Goal: Transaction & Acquisition: Purchase product/service

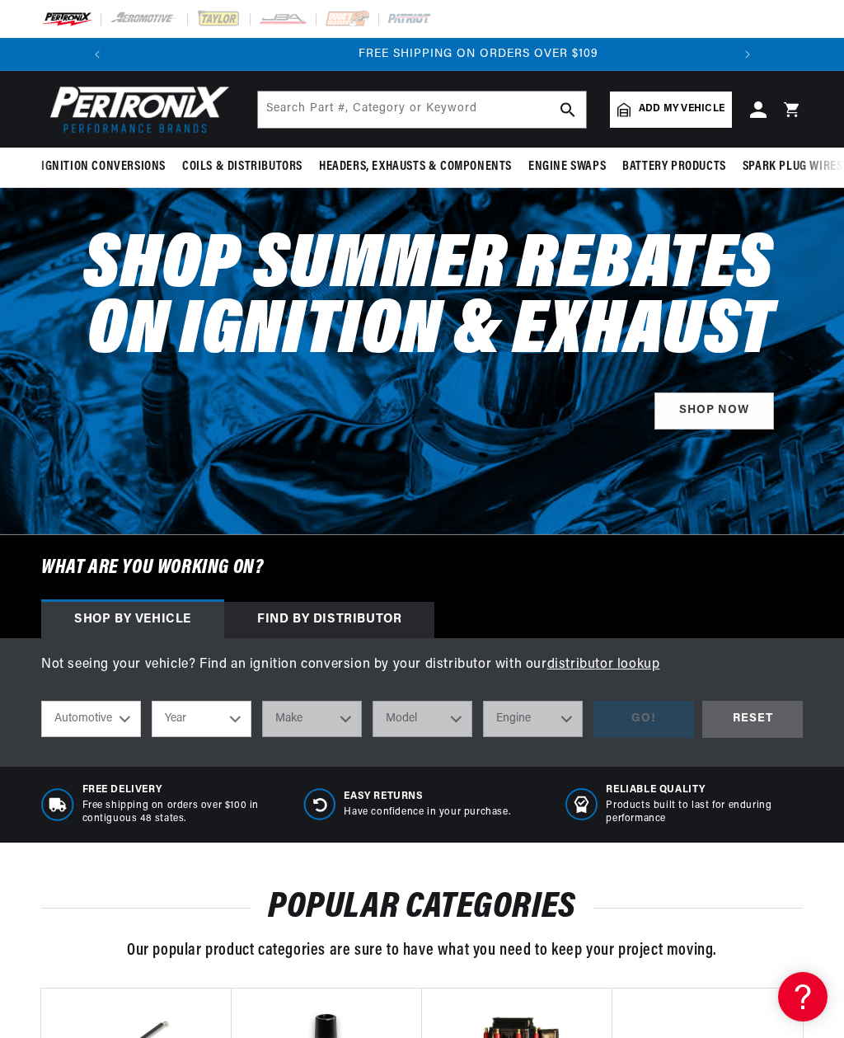
scroll to position [0, 616]
click at [686, 115] on span "Add my vehicle" at bounding box center [682, 109] width 86 height 16
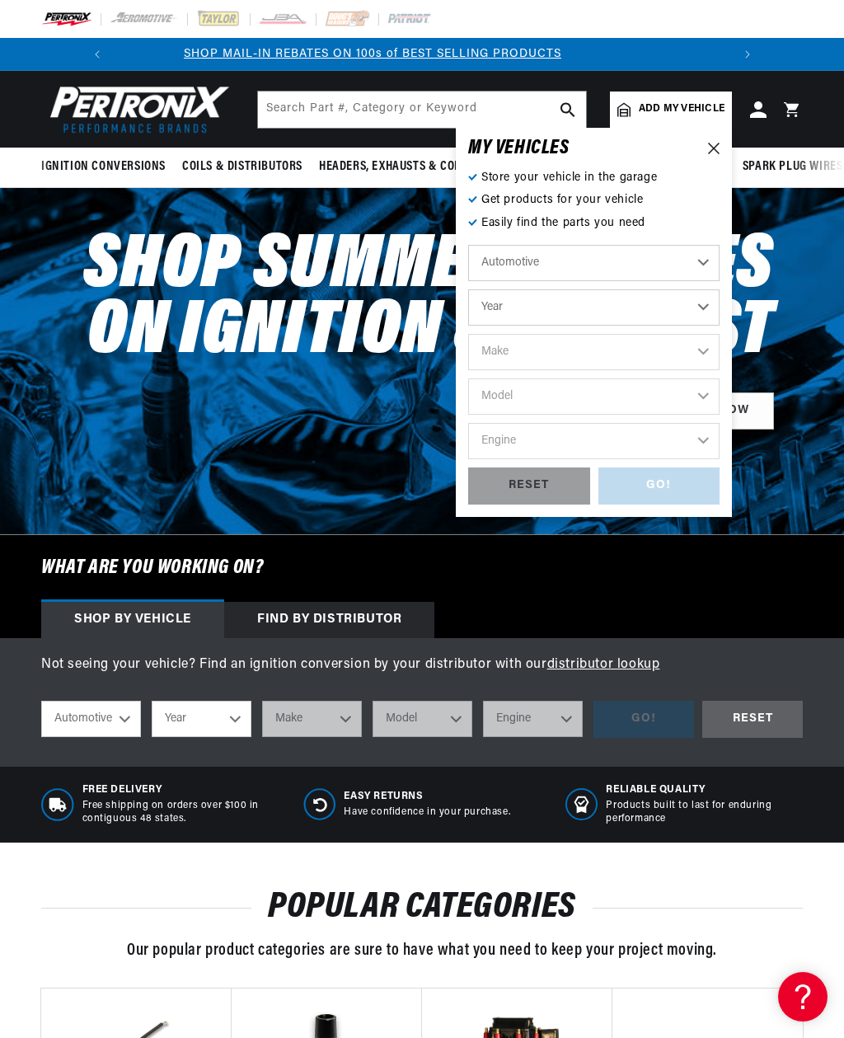
scroll to position [0, 0]
click at [706, 304] on select "Year 2022 2021 2020 2019 2018 2017 2016 2015 2014 2013 2012 2011 2010 2009 2008…" at bounding box center [593, 307] width 251 height 36
select select "1959"
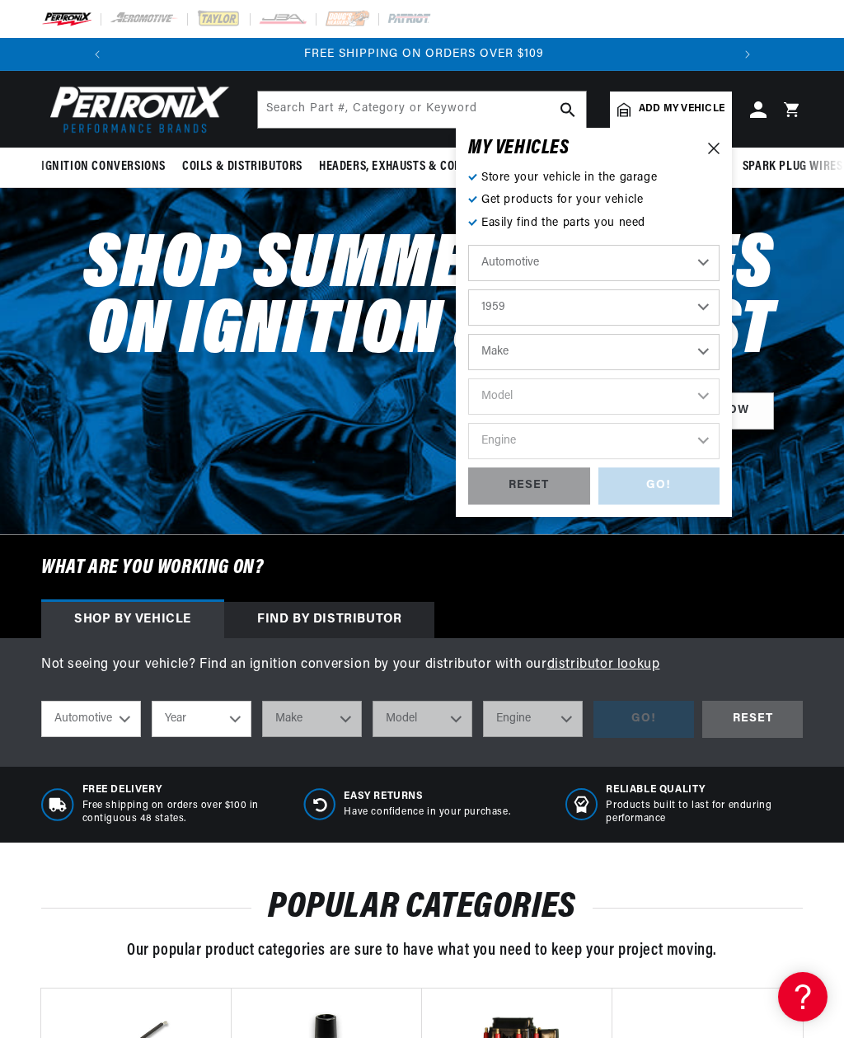
click at [700, 349] on select "Make Alfa Romeo American Motors Aston Martin Austin Healey Buick Cadillac Chevr…" at bounding box center [593, 352] width 251 height 36
select select "Cadillac"
click at [707, 392] on select "Model DeVille Eldorado Series 60 Fleetwood Series 62 Series 75 Fleetwood" at bounding box center [593, 396] width 251 height 36
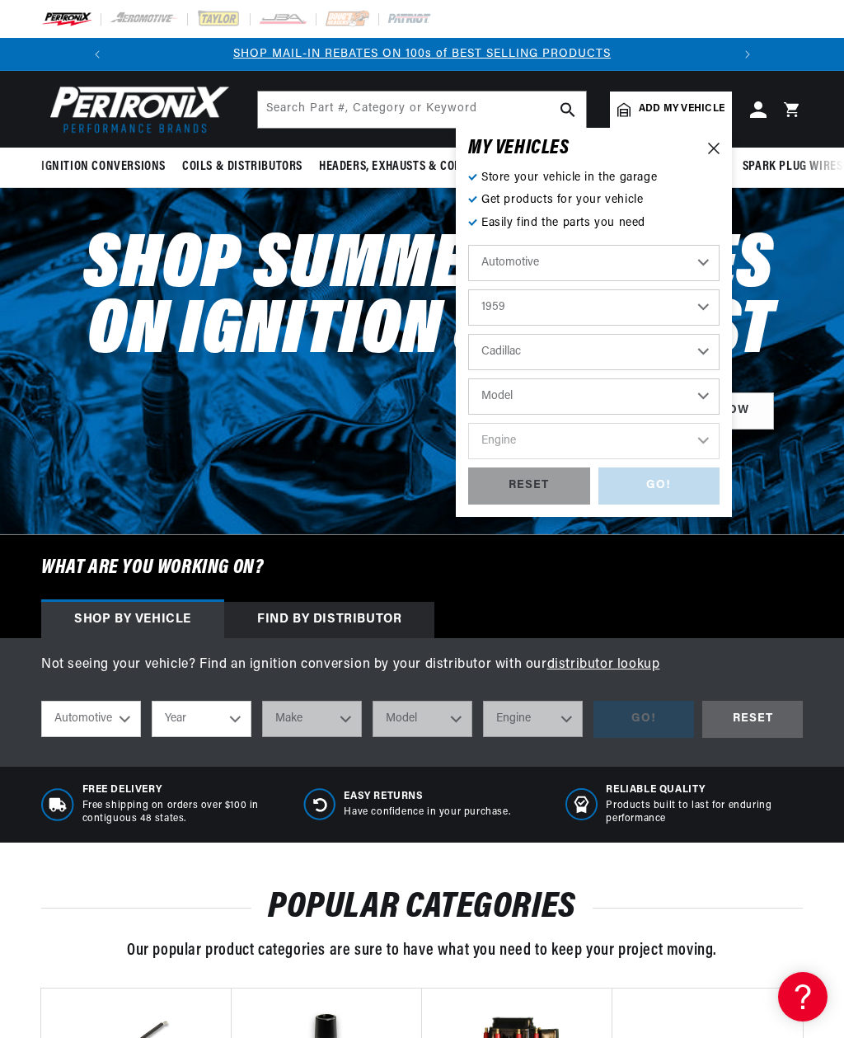
select select "DeVille"
click at [712, 438] on select "Engine 6.4L" at bounding box center [593, 441] width 251 height 36
click at [715, 398] on select "DeVille Eldorado Series 60 Fleetwood Series 62 Series 75 Fleetwood" at bounding box center [593, 396] width 251 height 36
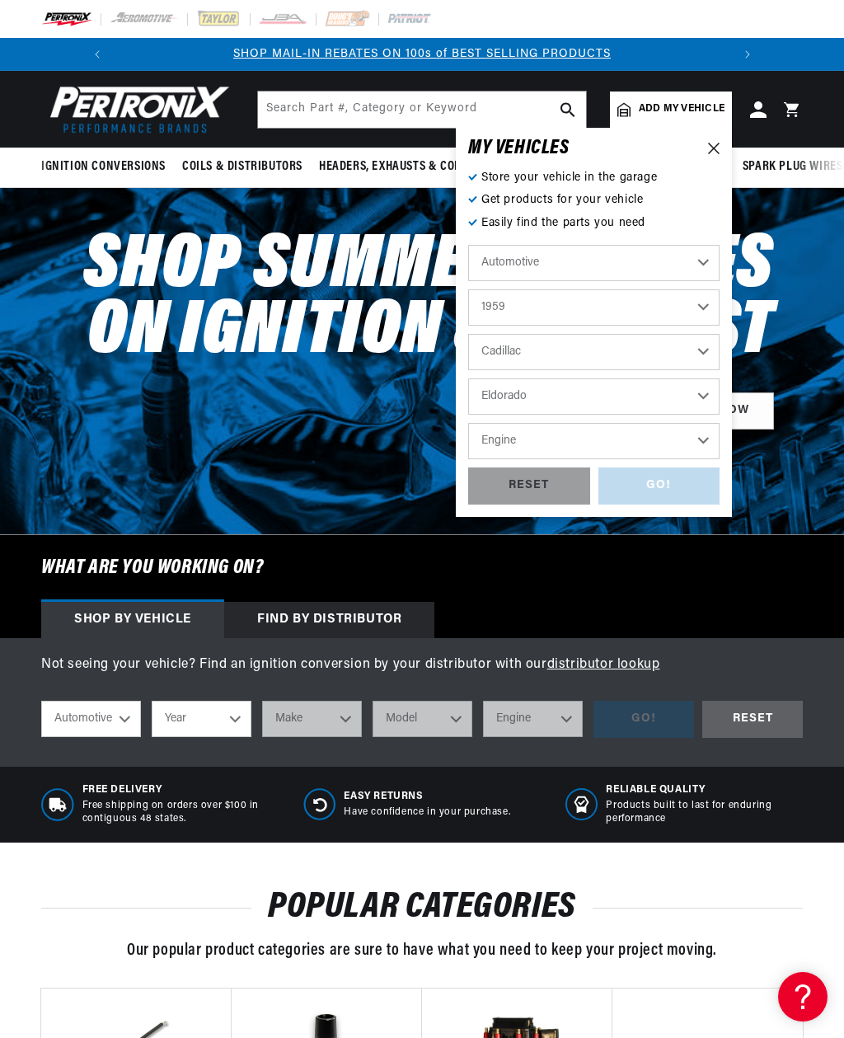
click at [708, 440] on select "Engine 6.4L" at bounding box center [593, 441] width 251 height 36
click at [707, 397] on select "DeVille Eldorado Series 60 Fleetwood Series 62 Series 75 Fleetwood" at bounding box center [593, 396] width 251 height 36
click at [711, 442] on select "Engine 6.4L" at bounding box center [593, 441] width 251 height 36
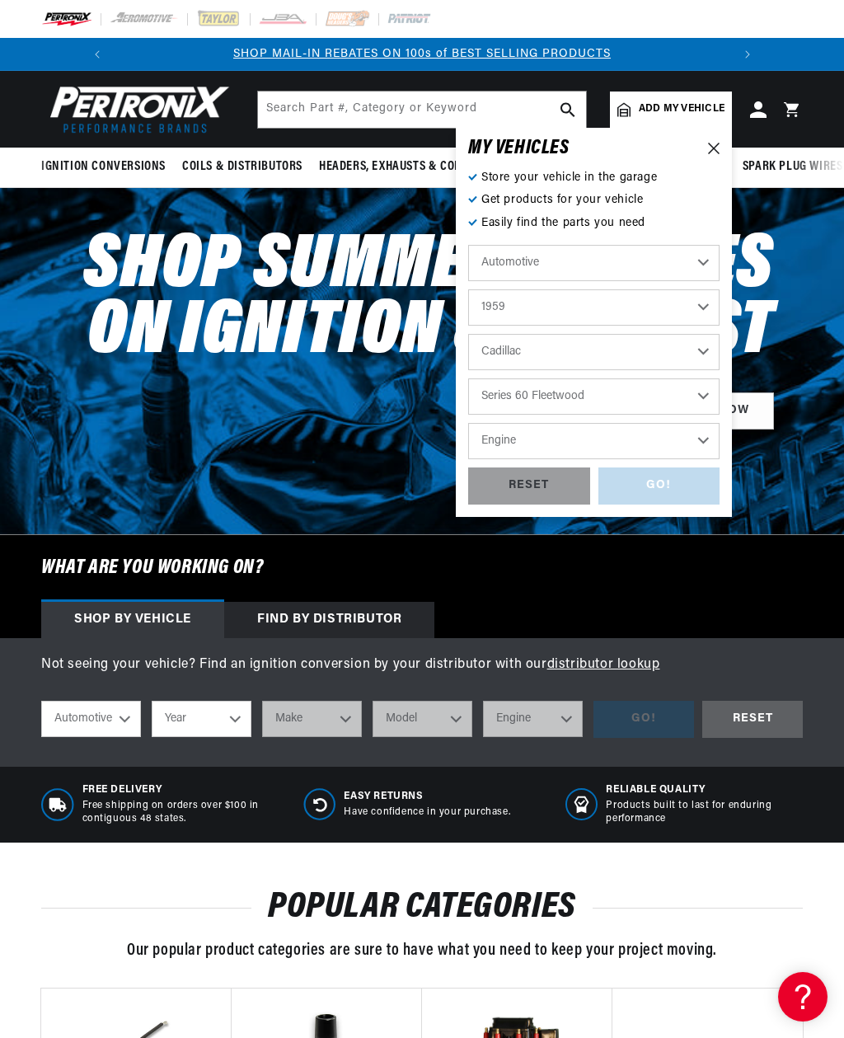
click at [711, 440] on select "Engine 6.4L" at bounding box center [593, 441] width 251 height 36
click at [707, 393] on select "DeVille Eldorado Series 60 Fleetwood Series 62 Series 75 Fleetwood" at bounding box center [593, 396] width 251 height 36
select select "Series-75-Fleetwood"
click at [710, 439] on select "Engine 6.4L" at bounding box center [593, 441] width 251 height 36
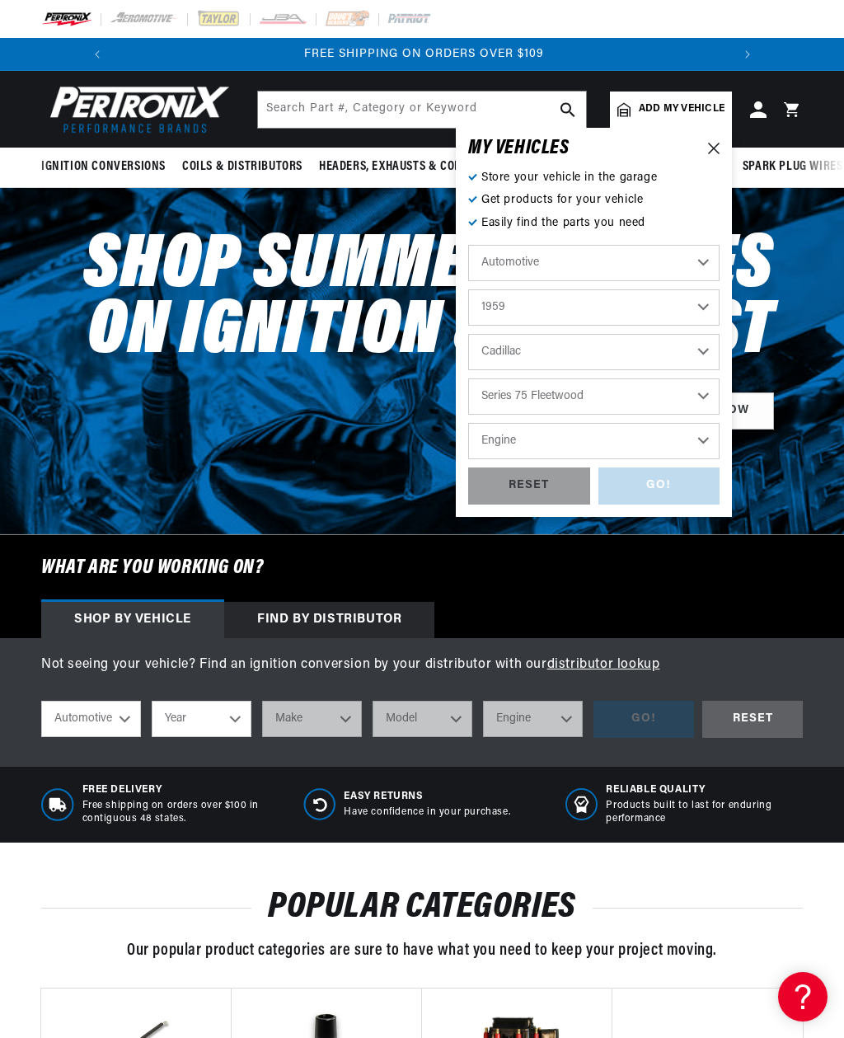
select select "6.4L"
click at [684, 487] on div "GO!" at bounding box center [660, 485] width 122 height 37
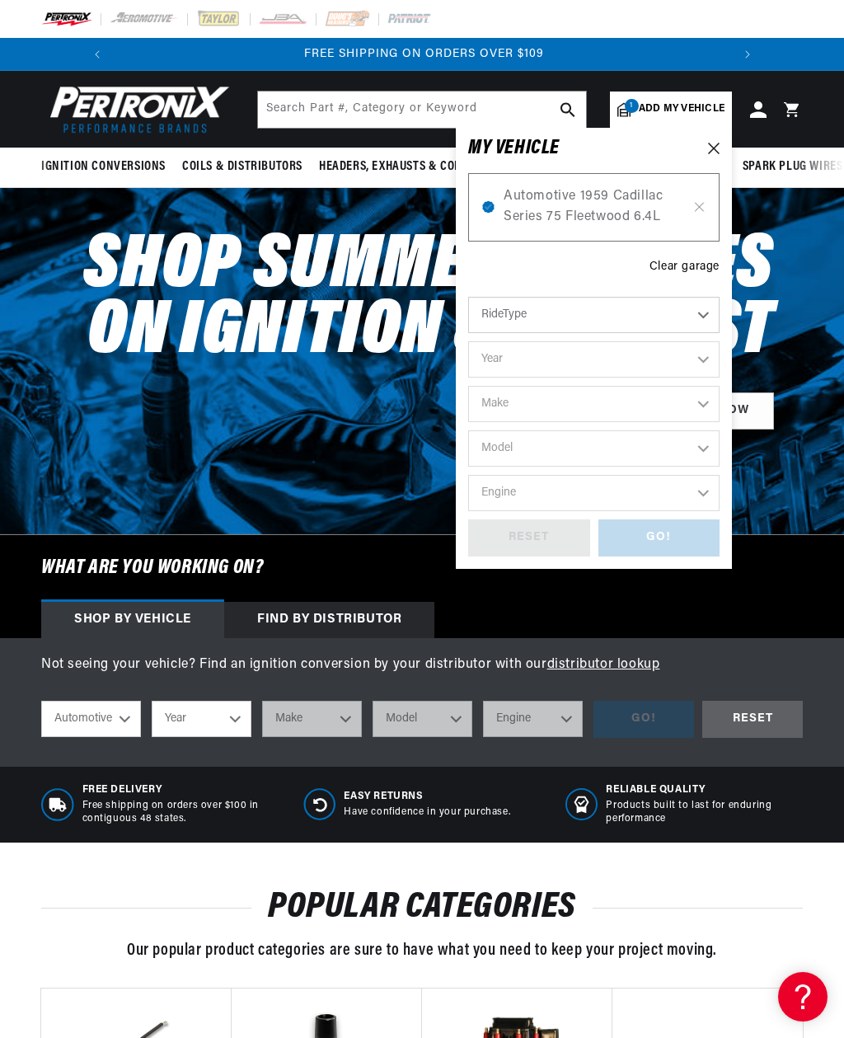
select select "1959"
select select "Cadillac"
select select "Series-75-Fleetwood"
select select "6.4L"
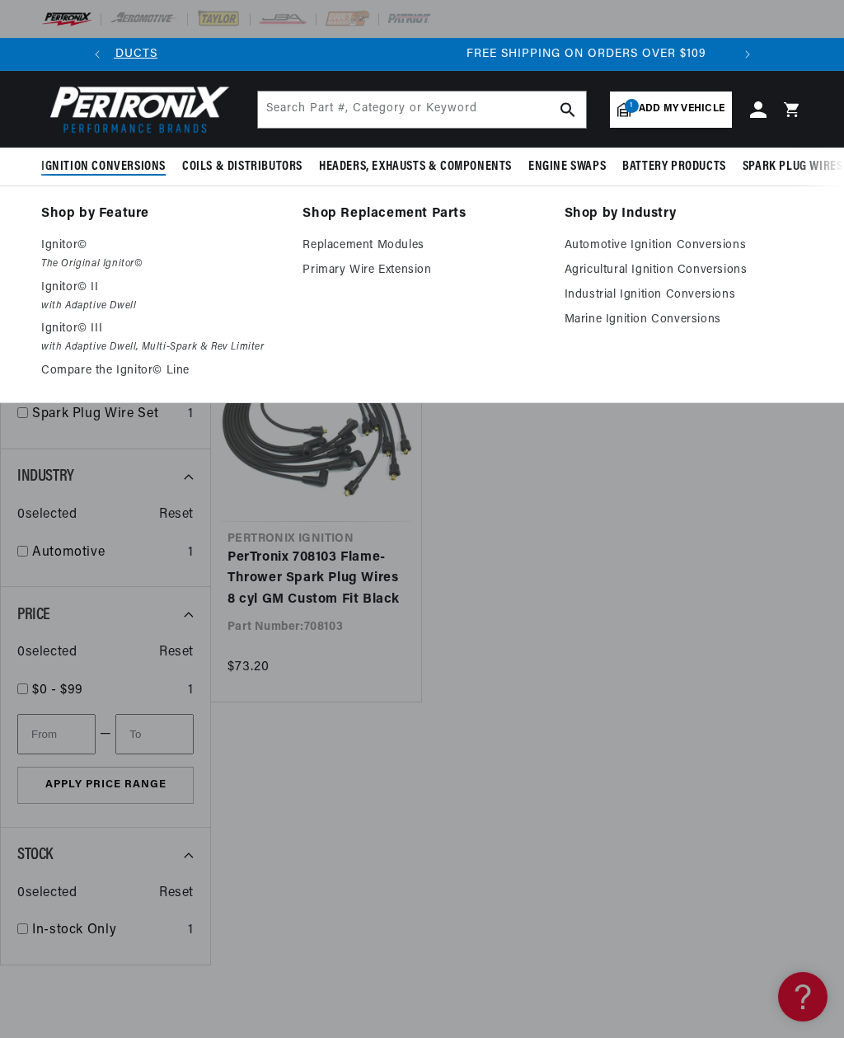
scroll to position [0, 616]
click at [73, 247] on p "Ignitor©" at bounding box center [160, 246] width 238 height 20
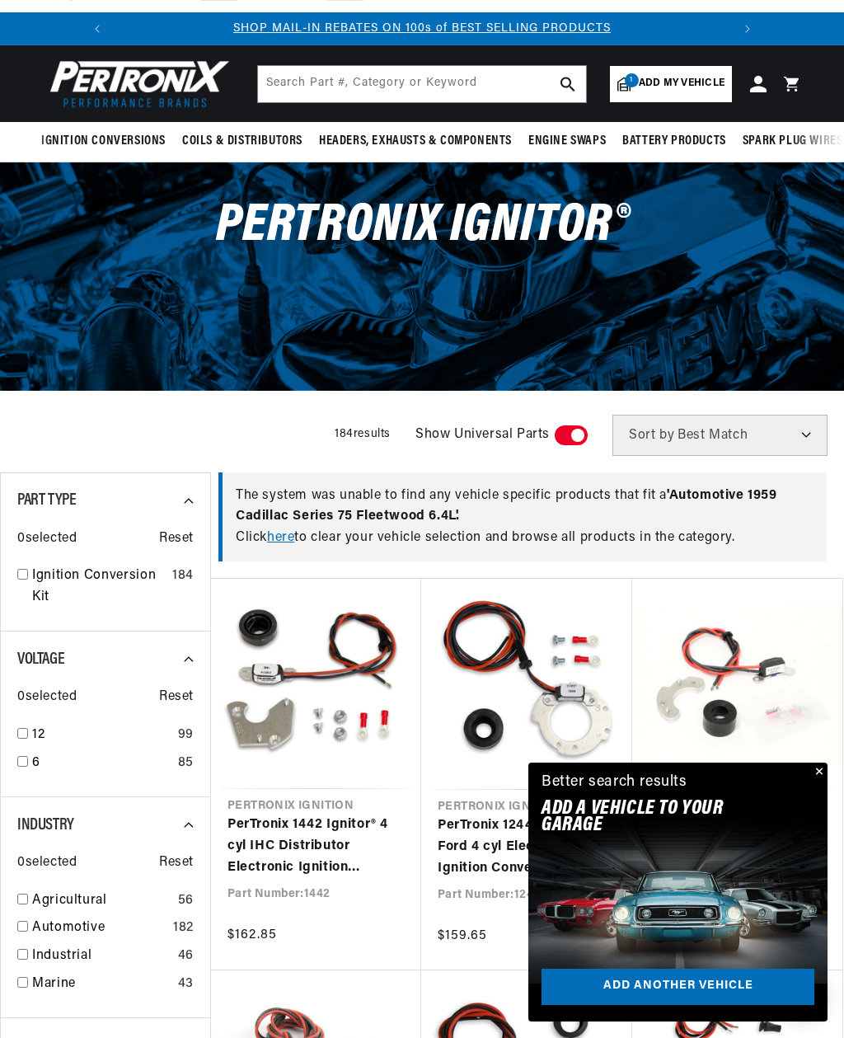
scroll to position [49, 0]
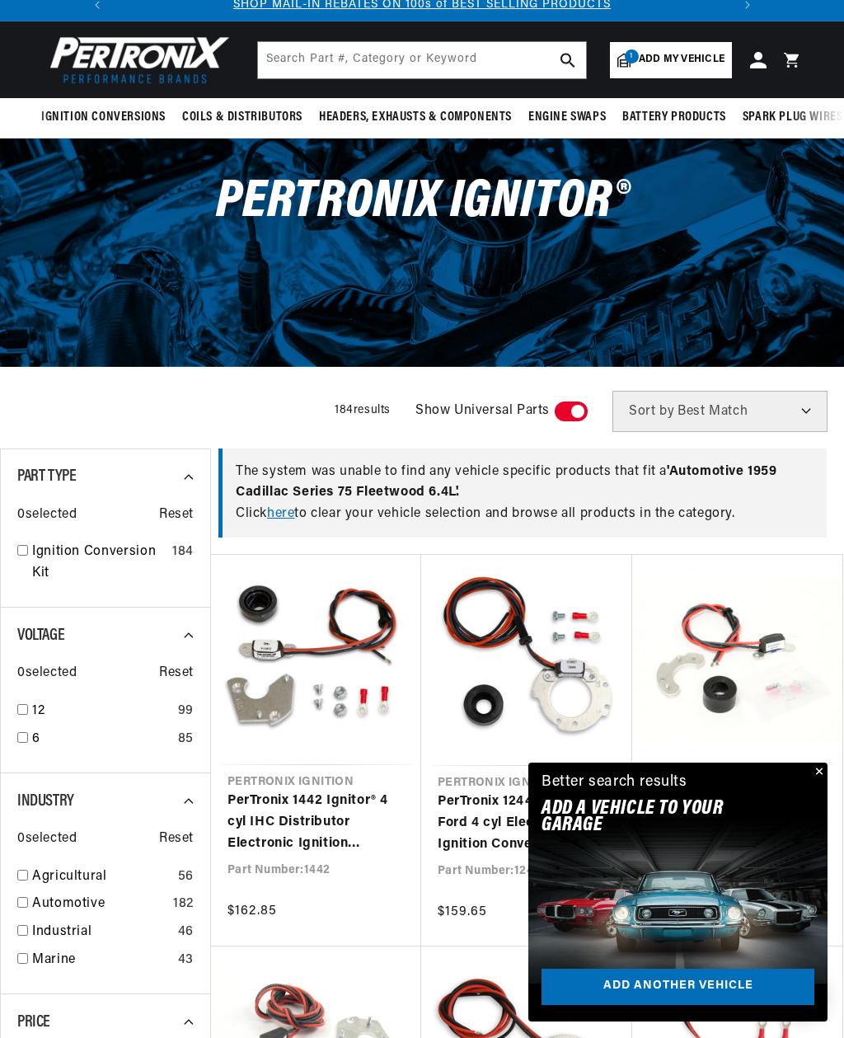
click at [815, 775] on button "Close" at bounding box center [818, 773] width 20 height 20
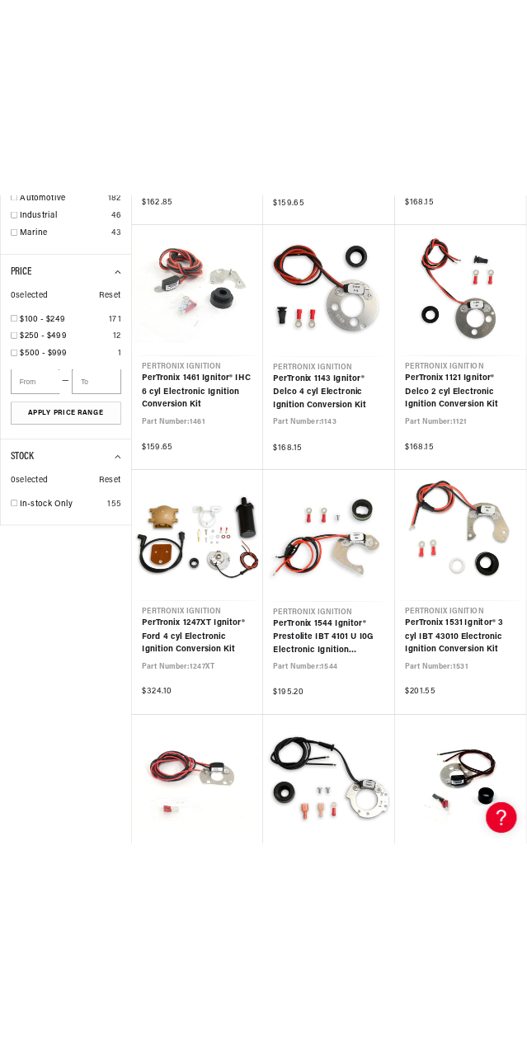
scroll to position [1315, 0]
